Goal: Information Seeking & Learning: Learn about a topic

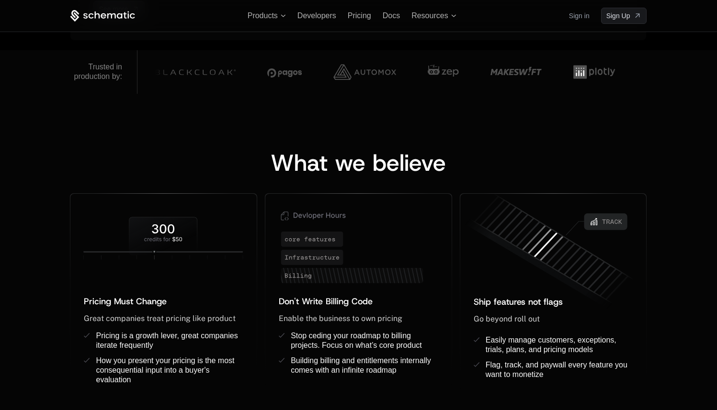
scroll to position [618, 0]
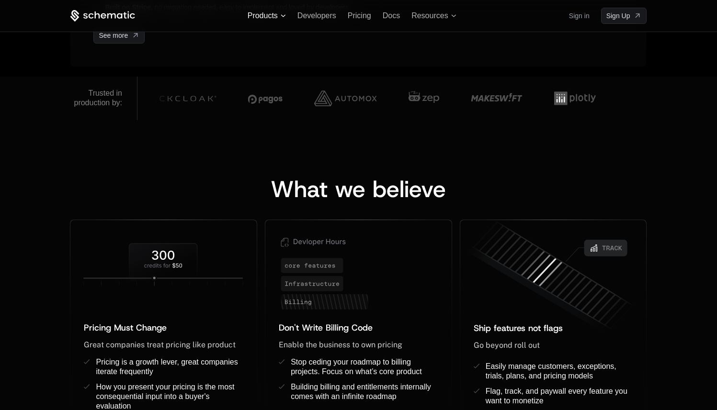
click at [276, 16] on span "Products" at bounding box center [263, 15] width 30 height 9
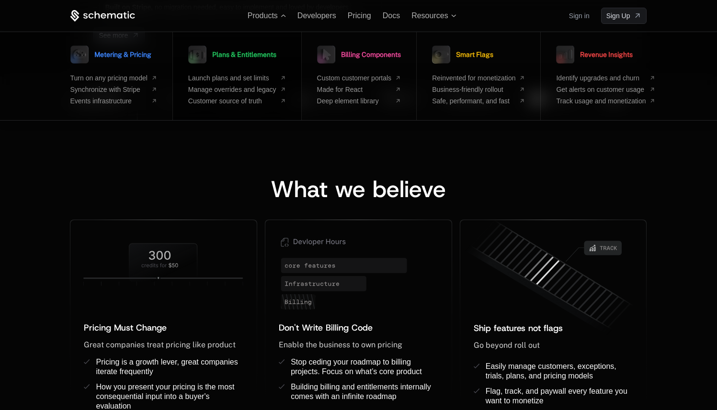
click at [240, 51] on span "Plans & Entitlements" at bounding box center [244, 54] width 64 height 7
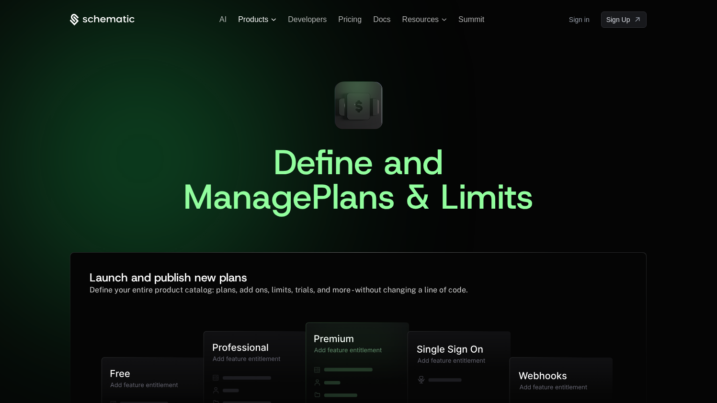
click at [265, 22] on span "Products" at bounding box center [253, 19] width 30 height 9
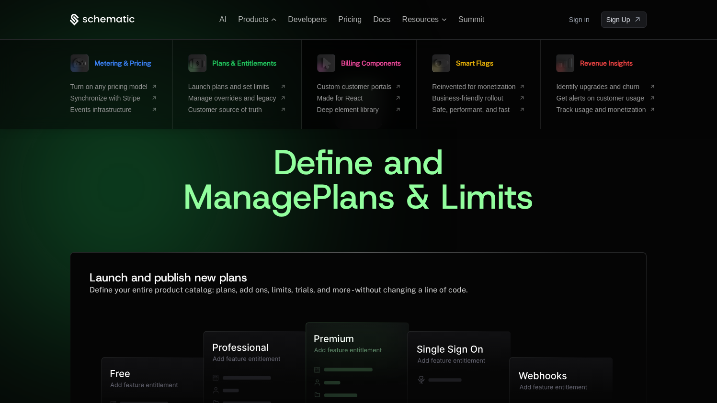
click at [365, 91] on ul "Custom customer portals Made for React Deep element library" at bounding box center [359, 98] width 84 height 31
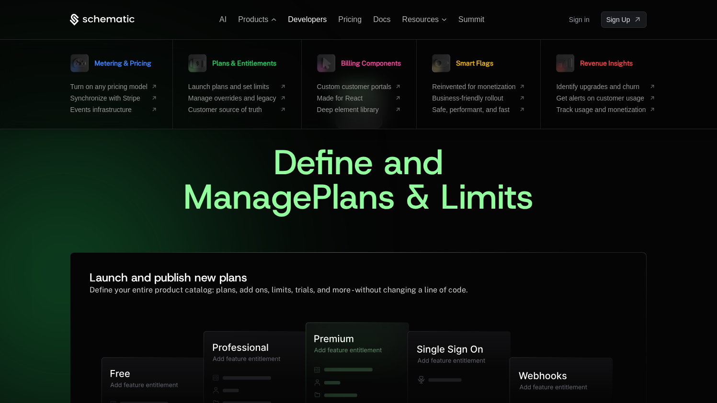
click at [310, 21] on span "Developers" at bounding box center [307, 19] width 39 height 8
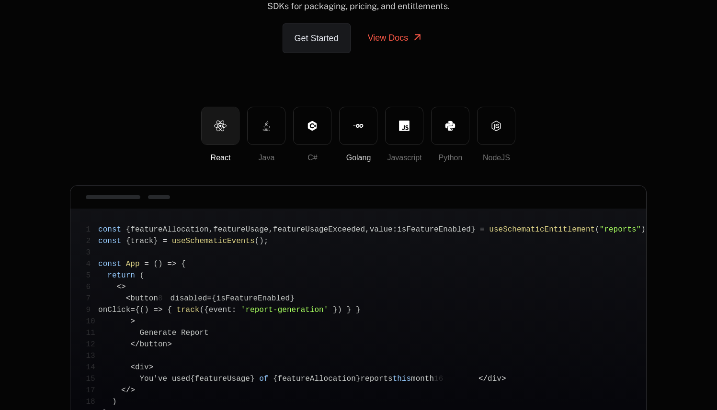
scroll to position [106, 0]
click at [268, 127] on icon at bounding box center [266, 127] width 11 height 11
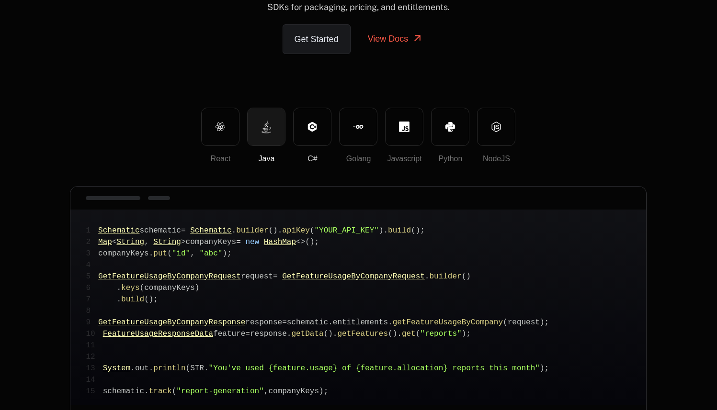
click at [317, 130] on button "C#" at bounding box center [312, 127] width 38 height 38
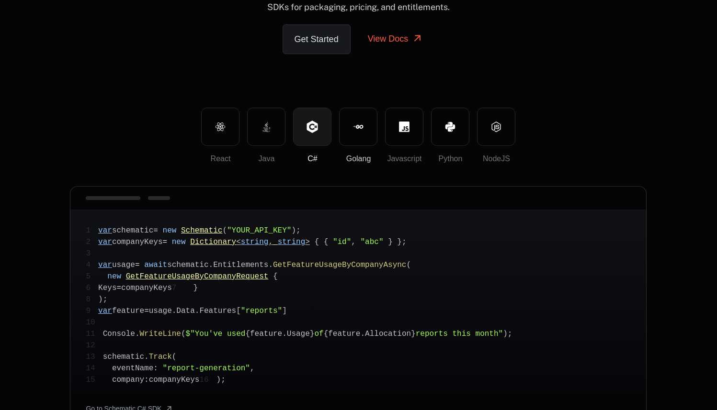
click at [373, 132] on button "Golang" at bounding box center [358, 127] width 38 height 38
click at [402, 127] on icon at bounding box center [404, 127] width 11 height 11
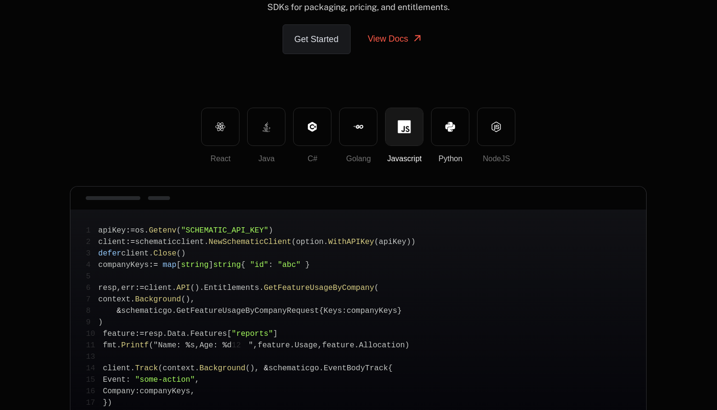
drag, startPoint x: 444, startPoint y: 128, endPoint x: 463, endPoint y: 126, distance: 18.8
click at [444, 128] on button "Python" at bounding box center [450, 127] width 38 height 38
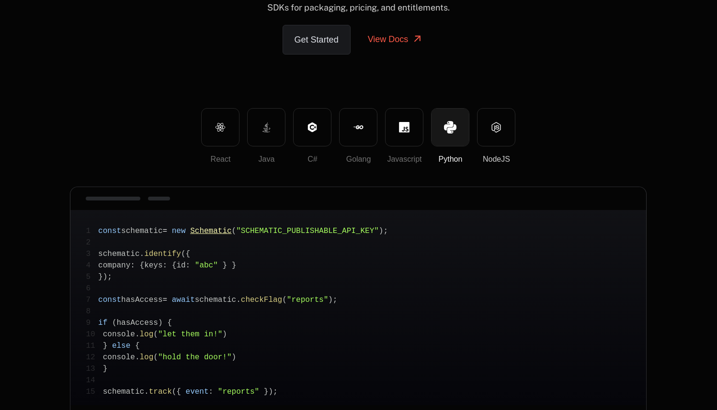
click at [490, 126] on button "NodeJS" at bounding box center [496, 127] width 38 height 38
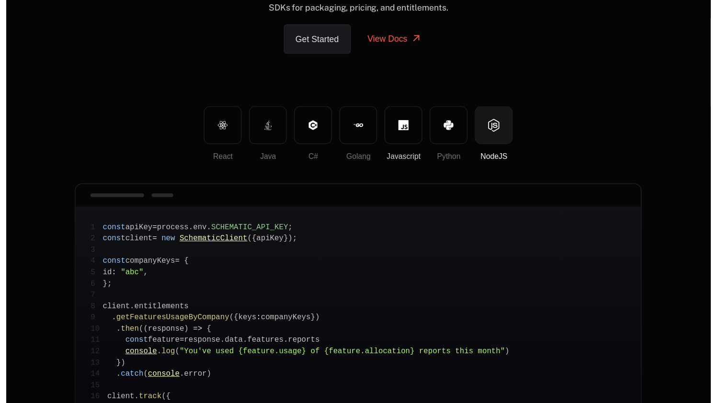
scroll to position [0, 0]
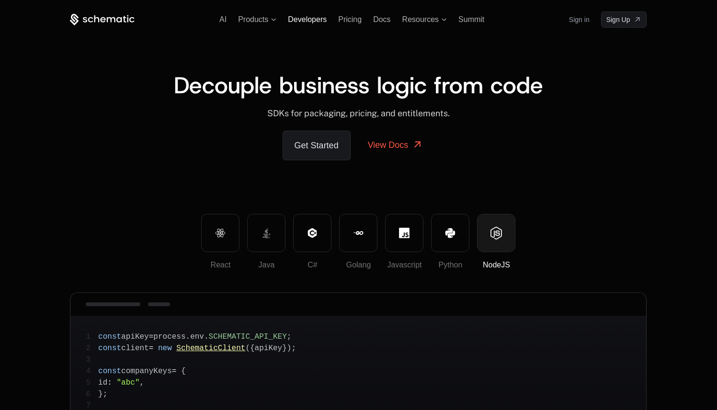
click at [306, 20] on span "Developers" at bounding box center [307, 19] width 39 height 8
click at [355, 20] on span "Pricing" at bounding box center [349, 19] width 23 height 8
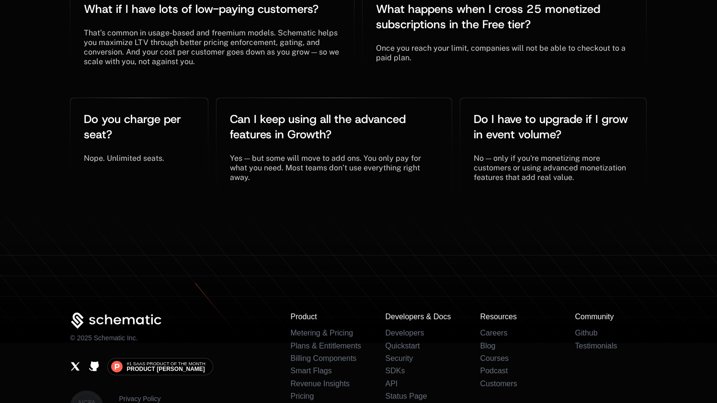
scroll to position [2203, 0]
